Goal: Task Accomplishment & Management: Complete application form

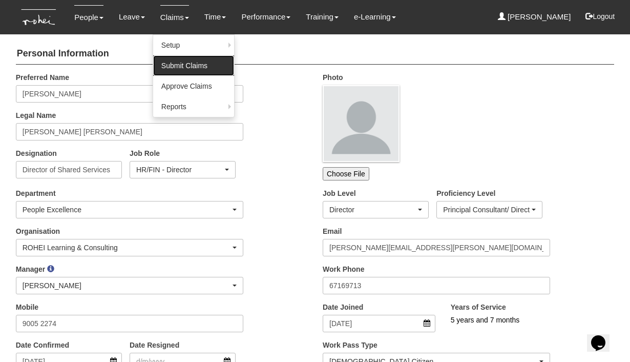
click at [172, 65] on link "Submit Claims" at bounding box center [193, 65] width 81 height 20
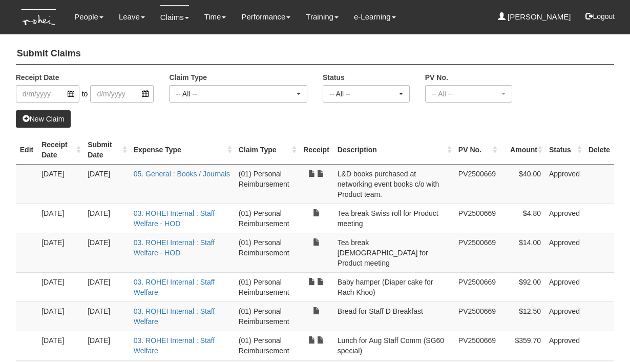
select select "50"
click at [45, 120] on link "New Claim" at bounding box center [43, 118] width 55 height 17
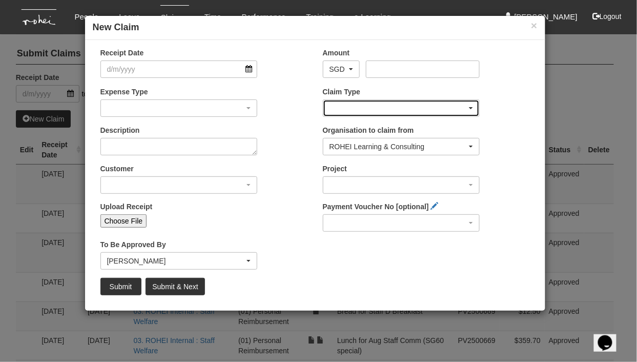
click at [368, 108] on div "button" at bounding box center [401, 108] width 156 height 16
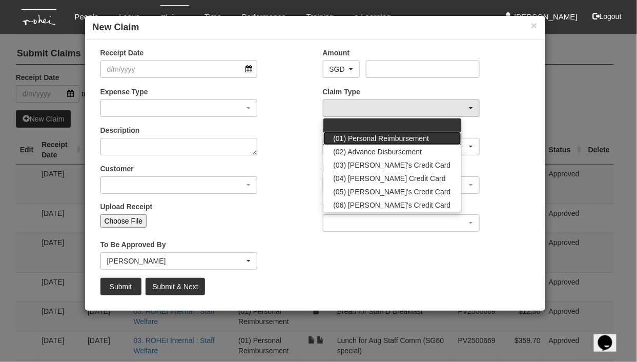
click at [368, 137] on span "(01) Personal Reimbursement" at bounding box center [381, 138] width 96 height 10
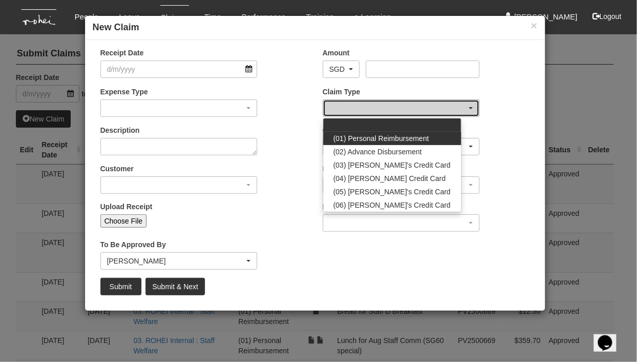
select select "14"
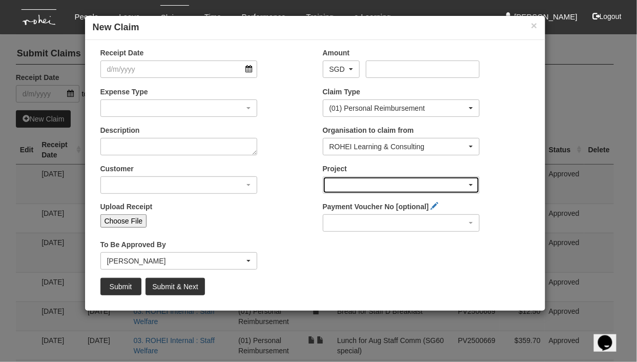
click at [351, 183] on div "button" at bounding box center [401, 185] width 156 height 16
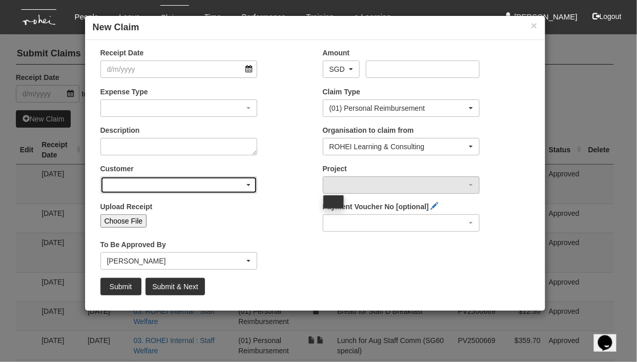
click at [180, 185] on div "button" at bounding box center [179, 185] width 156 height 16
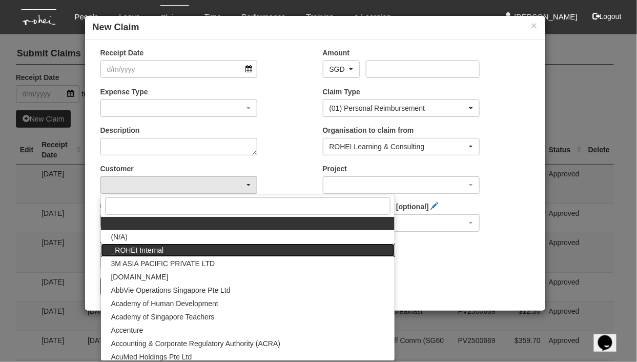
click at [163, 249] on link "_ROHEI Internal" at bounding box center [247, 249] width 293 height 13
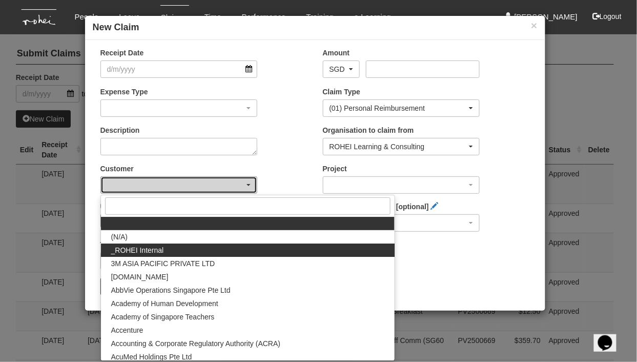
select select "397"
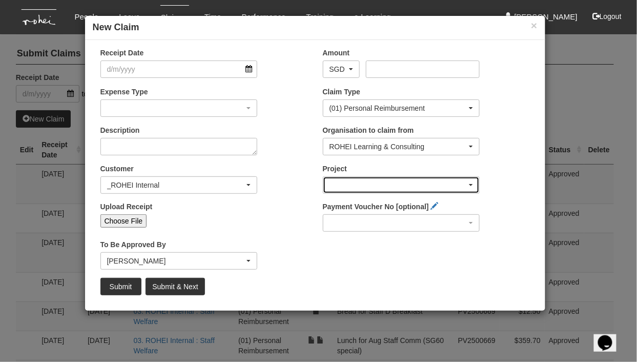
click at [375, 180] on div "button" at bounding box center [401, 185] width 156 height 16
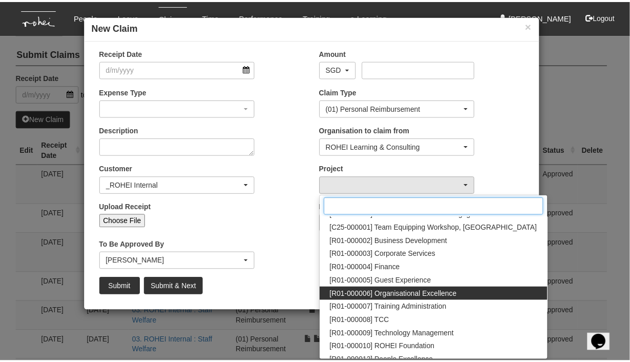
scroll to position [46, 0]
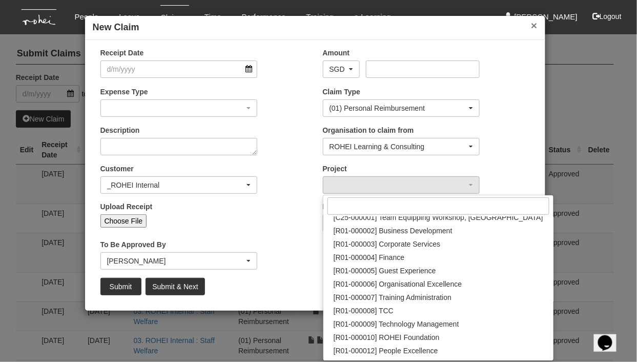
click at [533, 26] on button "×" at bounding box center [534, 25] width 6 height 11
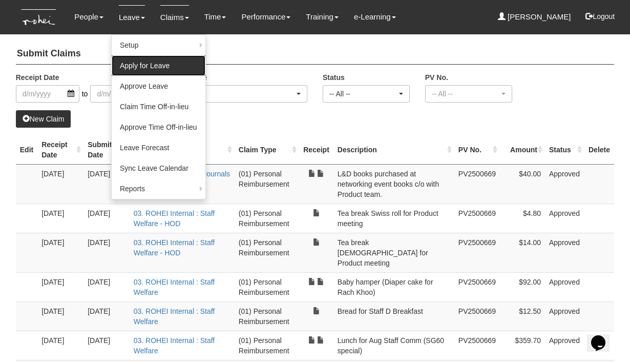
click at [130, 68] on link "Apply for Leave" at bounding box center [159, 65] width 94 height 20
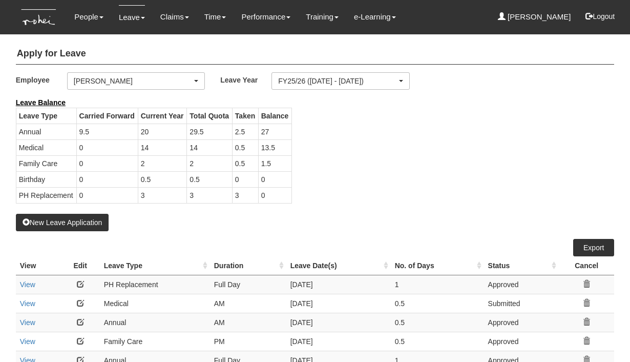
select select "50"
